Goal: Complete application form: Complete application form

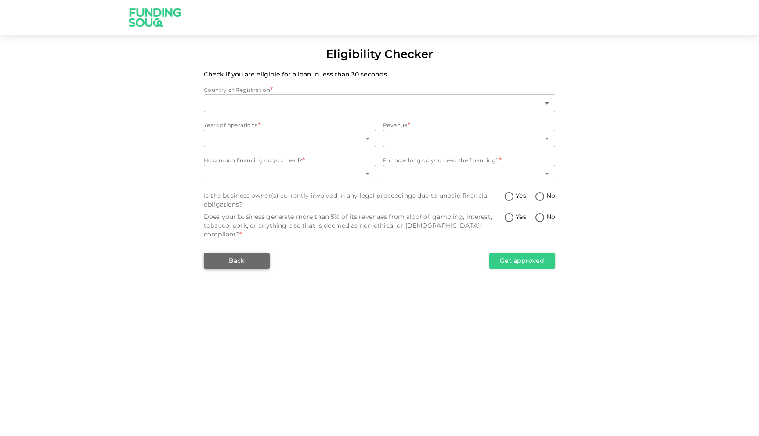
click at [228, 253] on button "Back" at bounding box center [237, 261] width 66 height 16
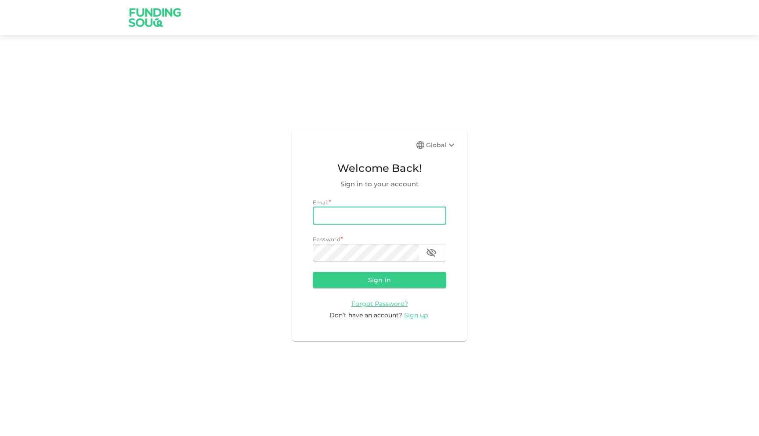
click at [350, 209] on input "email" at bounding box center [380, 216] width 134 height 18
type input "[EMAIL_ADDRESS][DOMAIN_NAME]"
click at [313, 272] on button "Sign in" at bounding box center [380, 280] width 134 height 16
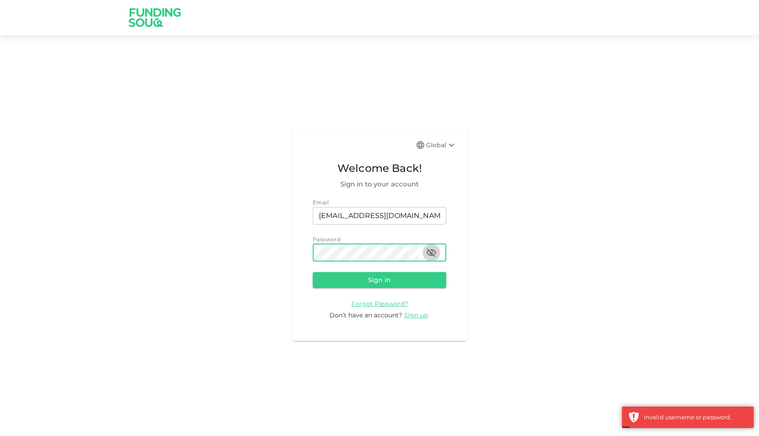
click at [431, 245] on button "button" at bounding box center [432, 253] width 18 height 18
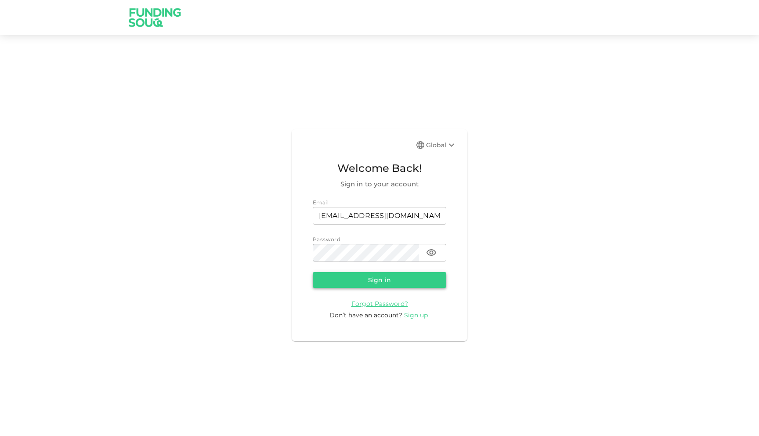
click at [384, 279] on button "Sign in" at bounding box center [380, 280] width 134 height 16
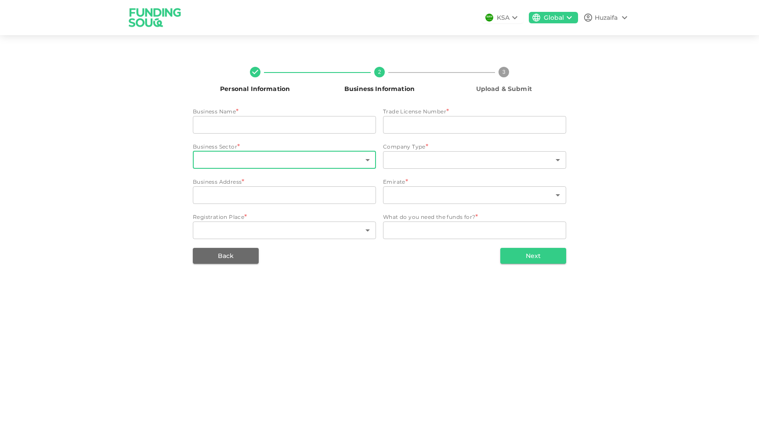
click at [319, 163] on body "KSA Global Huzaifa Personal Information 2 Business Information 3 Upload & Submi…" at bounding box center [379, 218] width 759 height 436
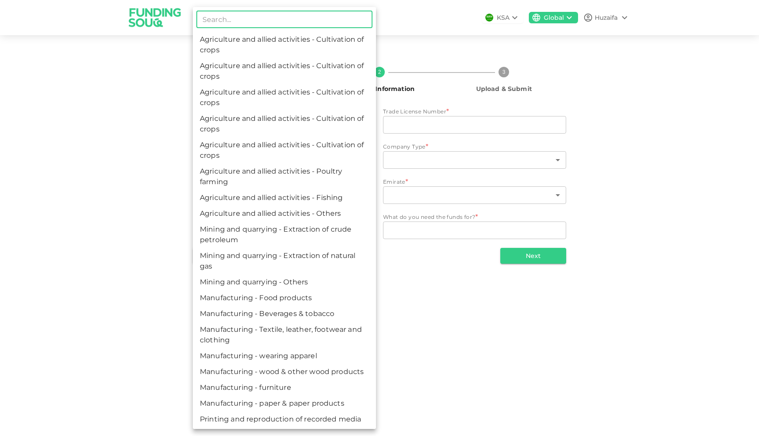
type input "testing"
type input "1234"
type input "19"
type input "11"
type input "[GEOGRAPHIC_DATA]"
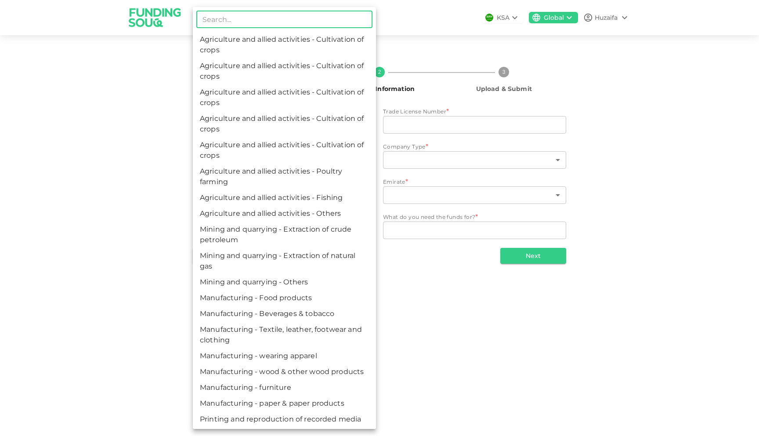
type input "3"
type input "18"
type textarea "Working Capital"
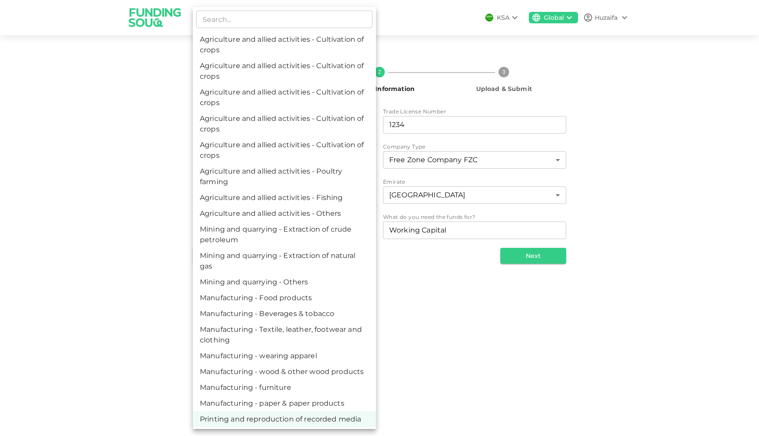
click at [464, 166] on div at bounding box center [379, 218] width 759 height 436
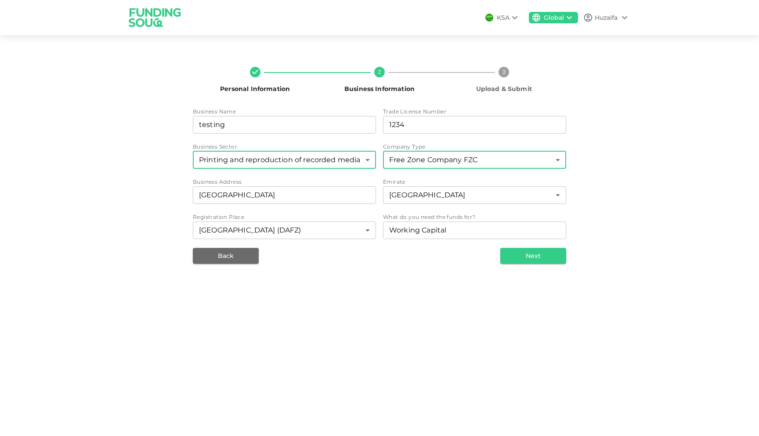
click at [496, 159] on body "KSA Global Huzaifa Personal Information 2 Business Information 3 Upload & Submi…" at bounding box center [379, 218] width 759 height 436
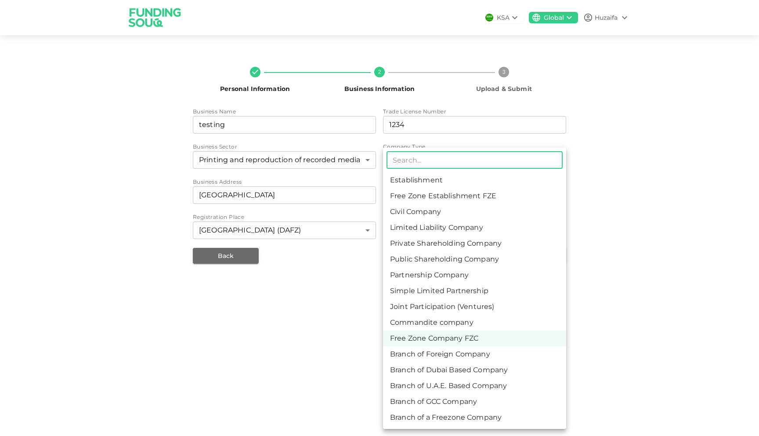
click at [663, 191] on div at bounding box center [379, 218] width 759 height 436
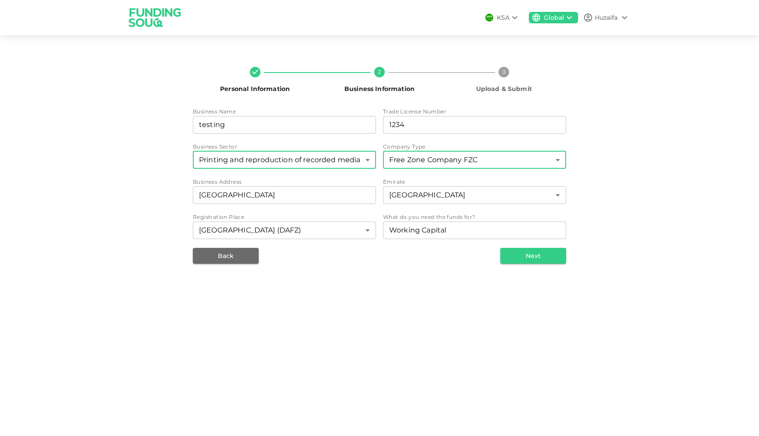
click at [318, 162] on body "KSA Global Huzaifa Personal Information 2 Business Information 3 Upload & Submi…" at bounding box center [379, 218] width 759 height 436
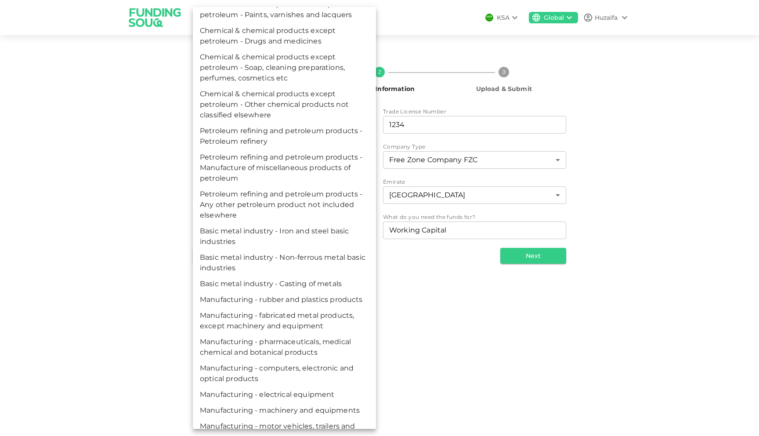
scroll to position [466, 0]
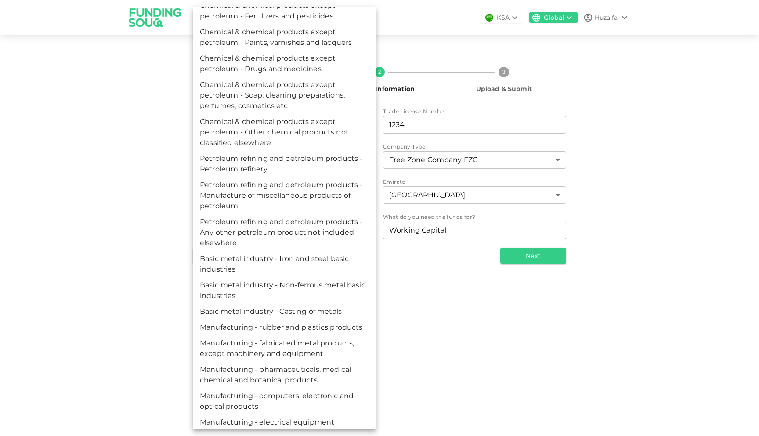
click at [80, 185] on div at bounding box center [379, 218] width 759 height 436
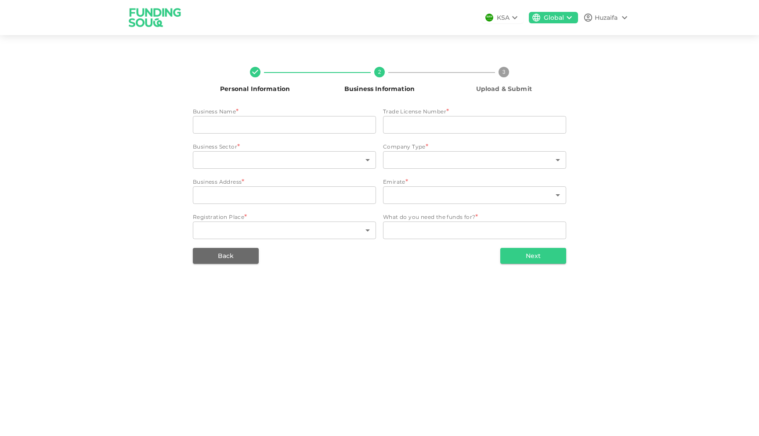
type input "testing"
type input "1234"
type input "19"
type input "11"
type input "[GEOGRAPHIC_DATA]"
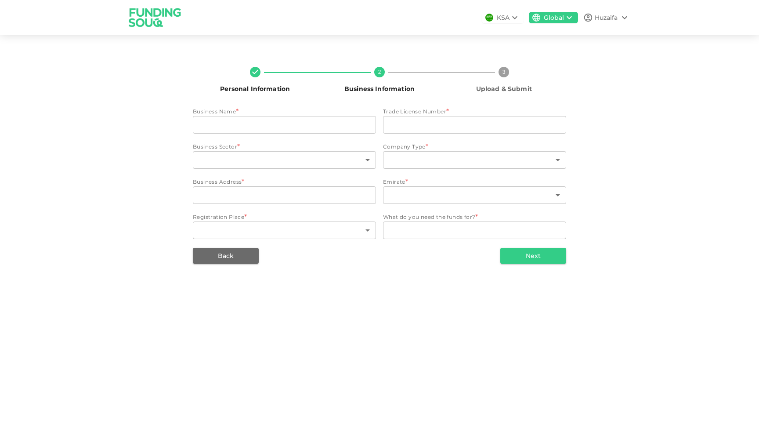
type input "3"
type input "18"
type textarea "Working Capital"
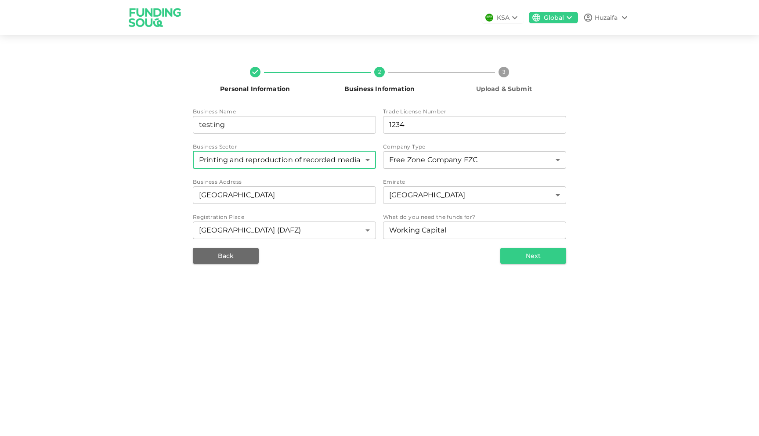
click at [365, 160] on body "KSA Global Huzaifa Personal Information 2 Business Information 3 Upload & Submi…" at bounding box center [379, 218] width 759 height 436
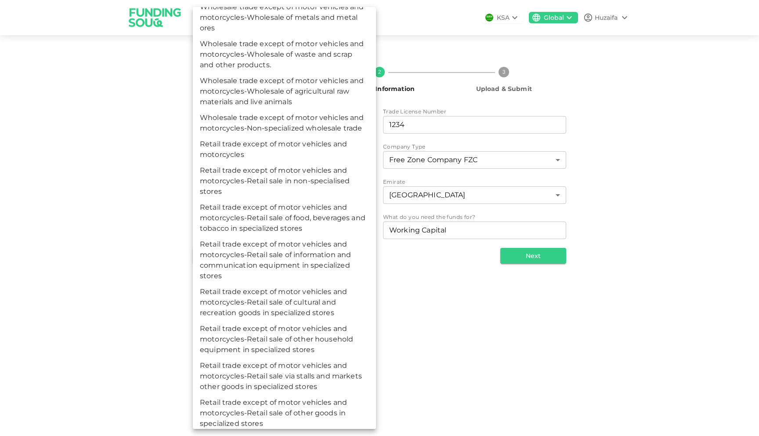
scroll to position [4188, 0]
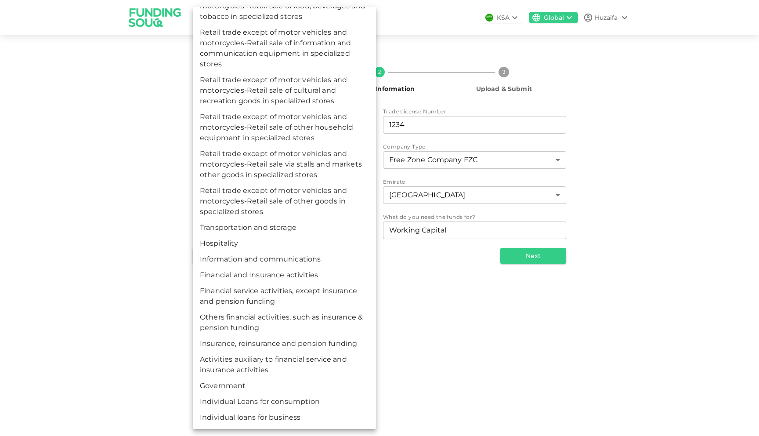
click at [568, 361] on div at bounding box center [379, 218] width 759 height 436
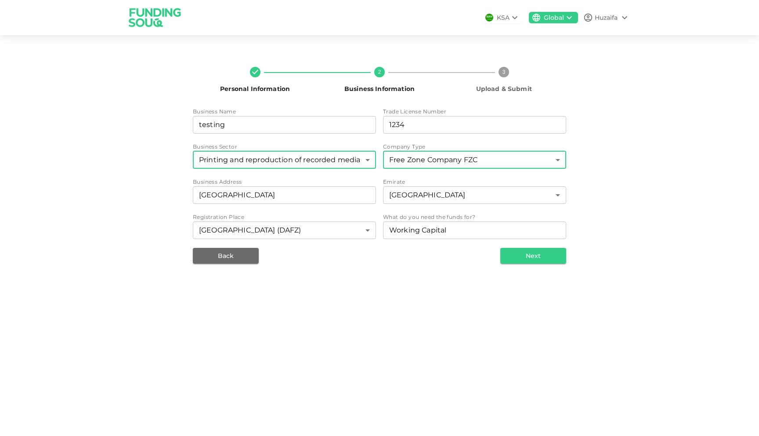
click at [426, 160] on body "KSA Global Huzaifa Personal Information 2 Business Information 3 Upload & Submi…" at bounding box center [379, 218] width 759 height 436
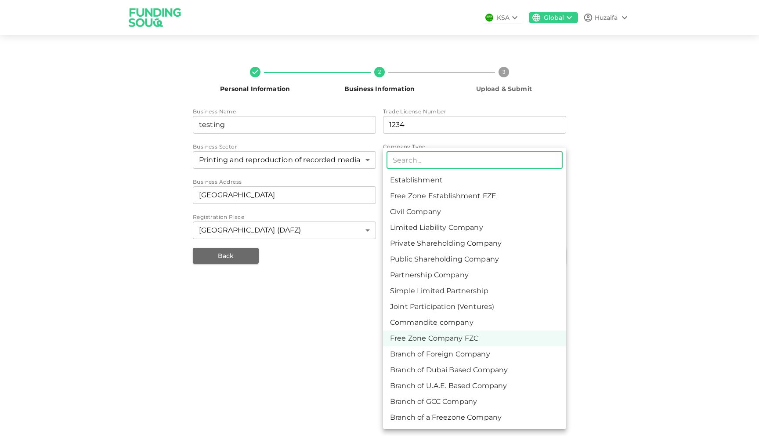
click at [126, 188] on div at bounding box center [379, 218] width 759 height 436
click at [393, 161] on body "KSA Global Huzaifa Personal Information 2 Business Information 3 Upload & Submi…" at bounding box center [379, 218] width 759 height 436
click at [645, 87] on div at bounding box center [379, 218] width 759 height 436
click at [476, 161] on body "KSA Global Huzaifa Personal Information 2 Business Information 3 Upload & Submi…" at bounding box center [379, 218] width 759 height 436
click at [619, 100] on div at bounding box center [379, 218] width 759 height 436
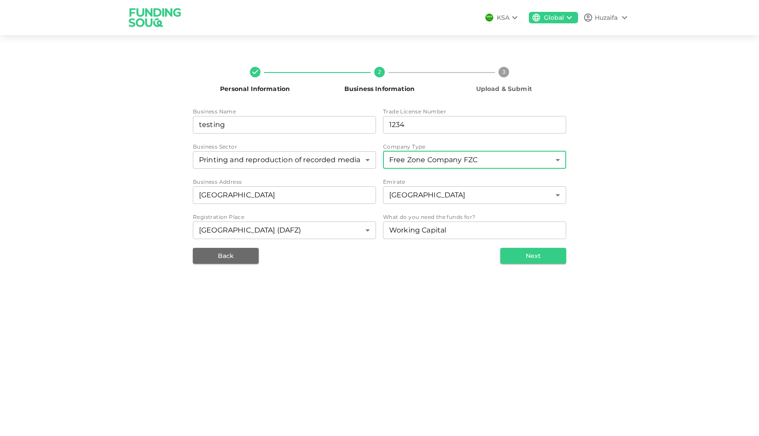
click at [619, 100] on div "Personal Information 2 Business Information 3 Upload & Submit Business Name bus…" at bounding box center [379, 162] width 501 height 204
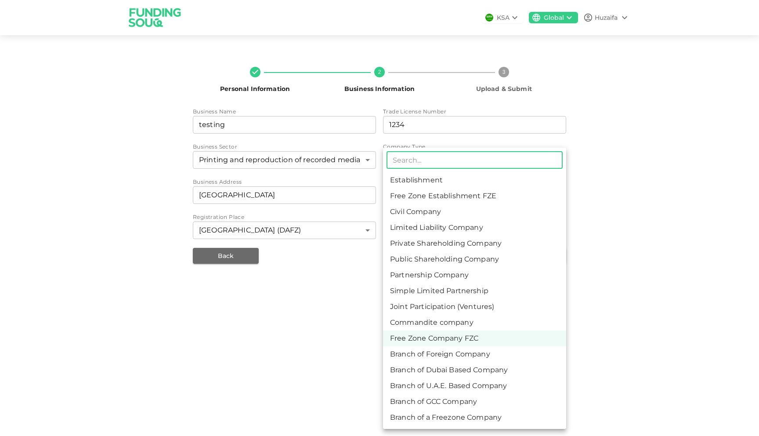
click at [560, 153] on body "KSA Global Huzaifa Personal Information 2 Business Information 3 Upload & Submi…" at bounding box center [379, 218] width 759 height 436
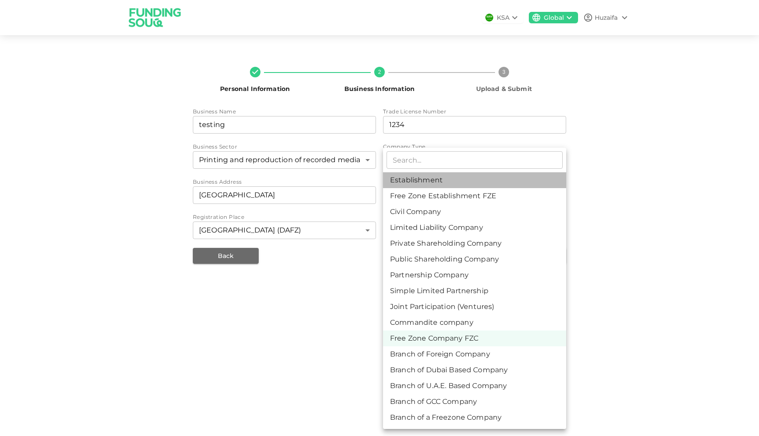
click at [461, 184] on li "Establishment" at bounding box center [474, 180] width 183 height 16
type input "1"
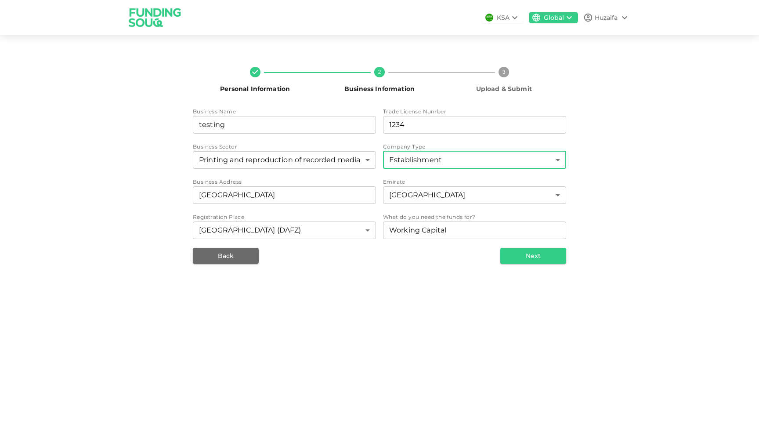
click at [627, 167] on div "​ Establishment Free Zone Establishment FZE Civil Company Limited Liability Com…" at bounding box center [379, 218] width 759 height 436
click at [532, 159] on body "KSA Global Huzaifa Personal Information 2 Business Information 3 Upload & Submi…" at bounding box center [379, 218] width 759 height 436
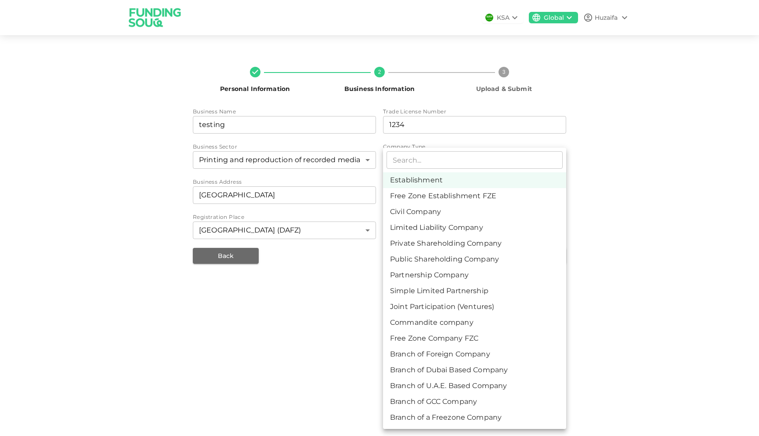
click at [244, 166] on div at bounding box center [379, 218] width 759 height 436
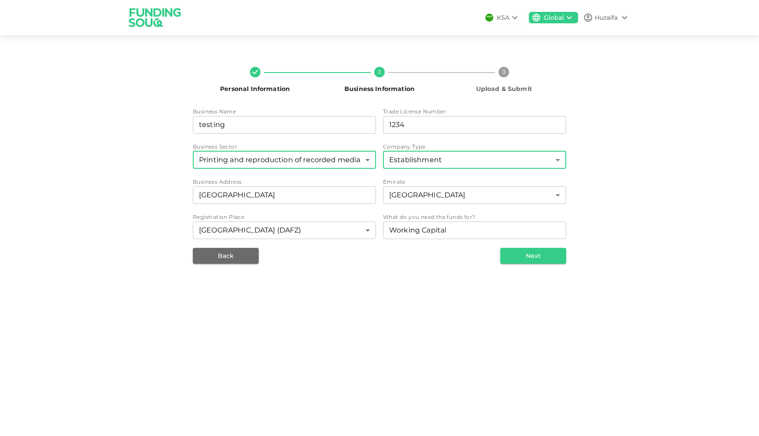
click at [281, 157] on body "KSA Global Huzaifa Personal Information 2 Business Information 3 Upload & Submi…" at bounding box center [379, 218] width 759 height 436
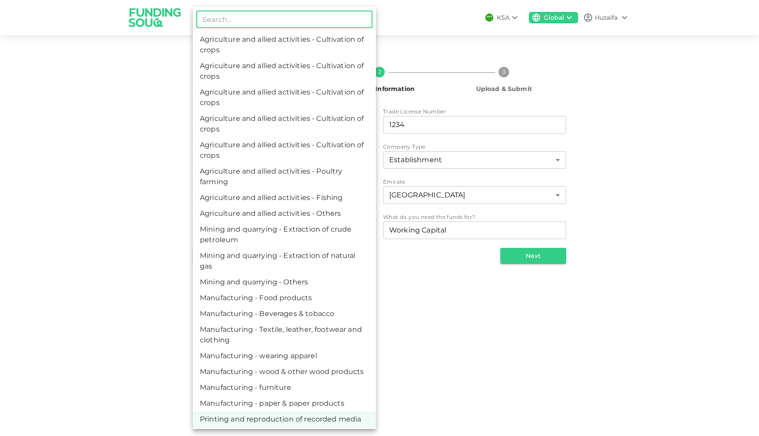
click at [479, 348] on div at bounding box center [379, 218] width 759 height 436
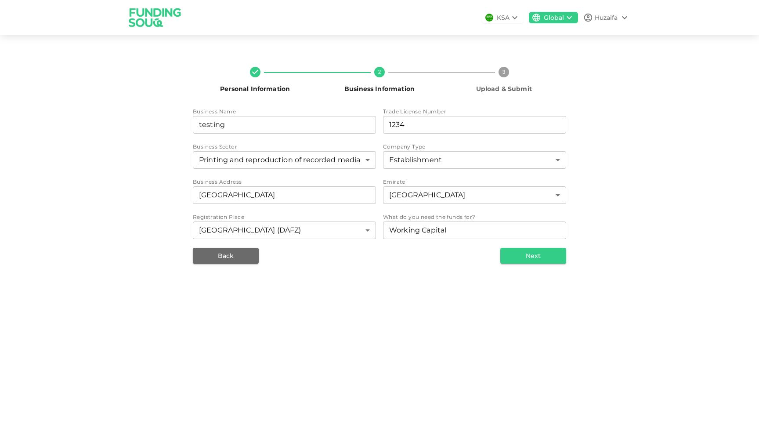
click at [93, 180] on div "Personal Information 2 Business Information 3 Upload & Submit Business Name bus…" at bounding box center [379, 162] width 759 height 232
click at [85, 167] on div "Personal Information 2 Business Information 3 Upload & Submit Business Name bus…" at bounding box center [379, 162] width 759 height 232
